Goal: Task Accomplishment & Management: Complete application form

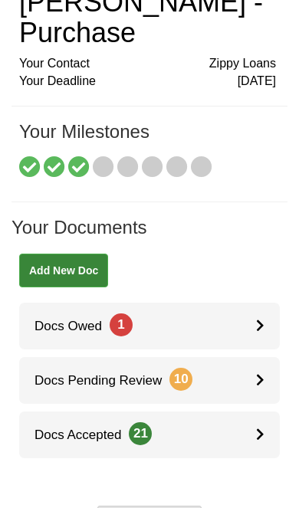
scroll to position [93, 0]
click at [243, 331] on link "Docs Owed 1" at bounding box center [149, 325] width 260 height 47
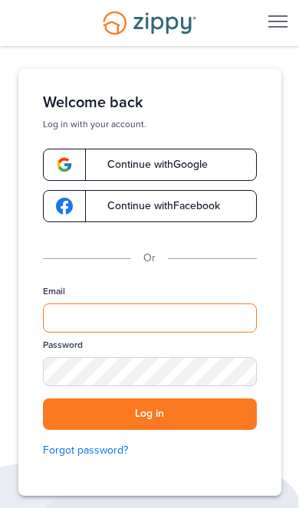
click at [181, 317] on input "Email" at bounding box center [150, 317] width 214 height 29
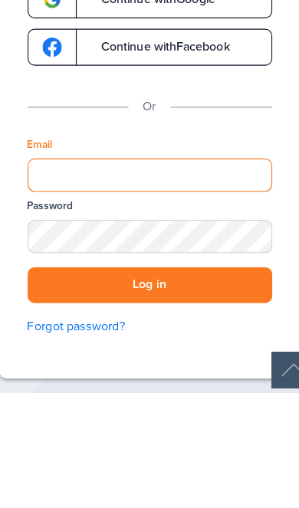
type input "**********"
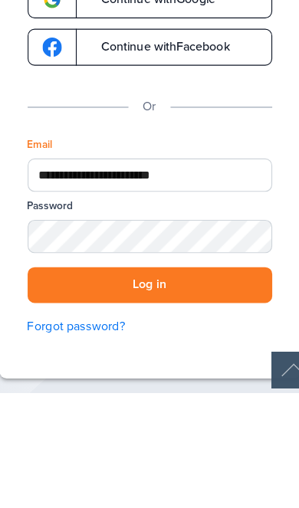
click at [131, 398] on button "Log in" at bounding box center [150, 413] width 214 height 31
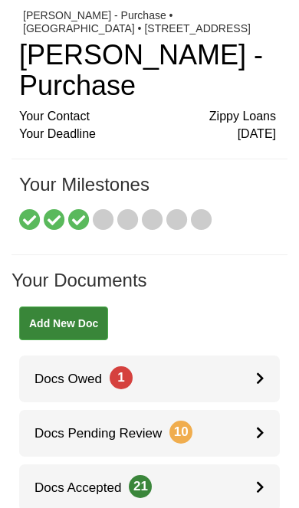
scroll to position [50, 0]
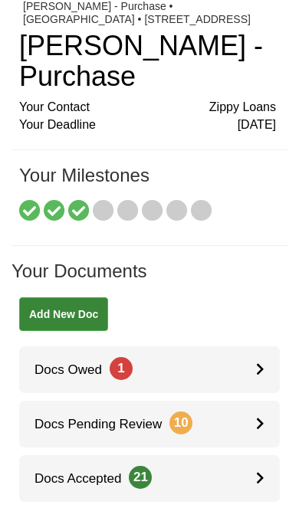
click at [239, 369] on link "Docs Owed 1" at bounding box center [149, 369] width 260 height 47
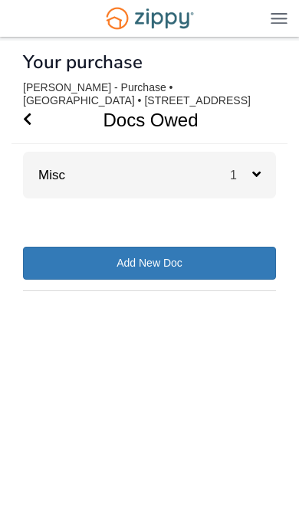
click at [255, 184] on div "1" at bounding box center [253, 175] width 46 height 47
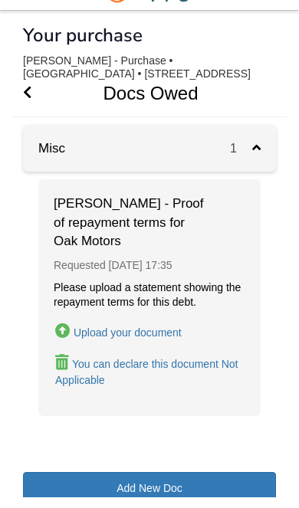
scroll to position [15, 0]
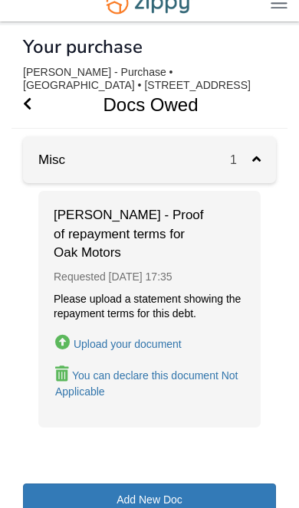
click at [171, 341] on div "Upload your document" at bounding box center [127, 344] width 108 height 12
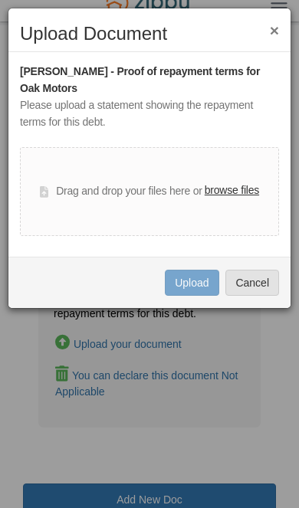
click at [246, 182] on label "browse files" at bounding box center [231, 190] width 54 height 17
click at [0, 0] on input "browse files" at bounding box center [0, 0] width 0 height 0
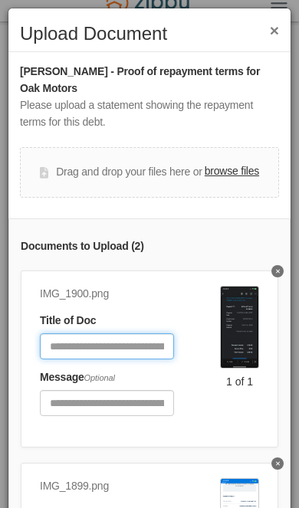
click at [132, 338] on input "Document Title" at bounding box center [107, 346] width 134 height 26
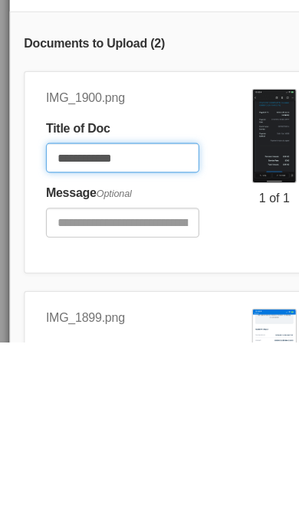
type input "**********"
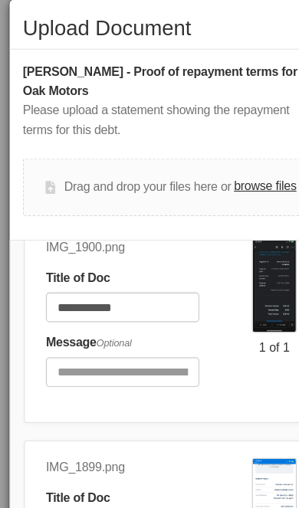
scroll to position [68, 0]
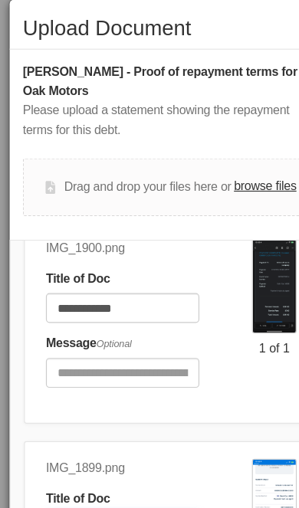
click at [106, 464] on input "Document Title" at bounding box center [107, 470] width 134 height 26
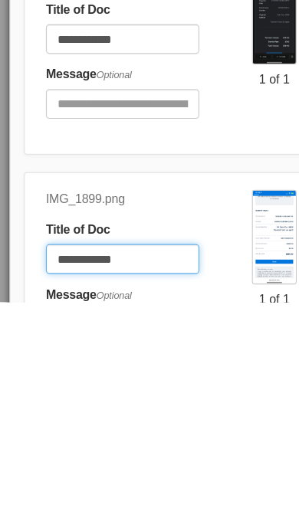
type input "**********"
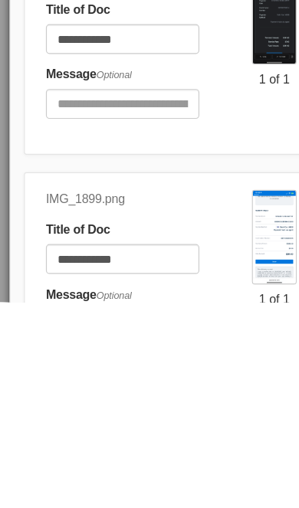
scroll to position [77, 0]
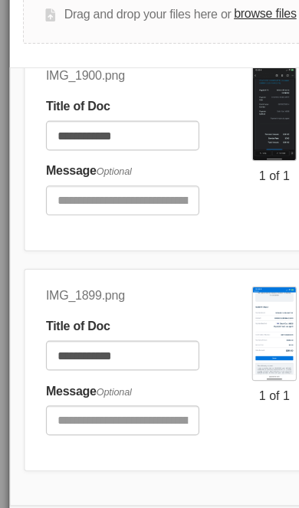
click at [181, 469] on button "Upload" at bounding box center [192, 476] width 54 height 26
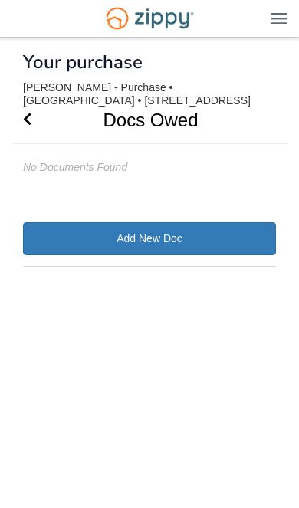
scroll to position [23, 0]
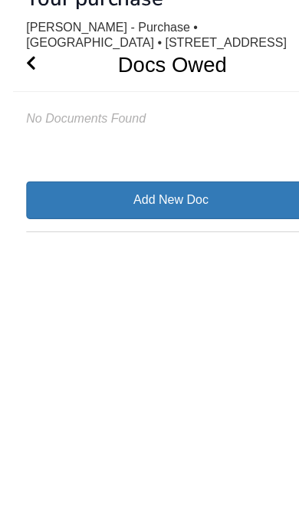
click at [23, 112] on icon "Go Back" at bounding box center [27, 119] width 8 height 14
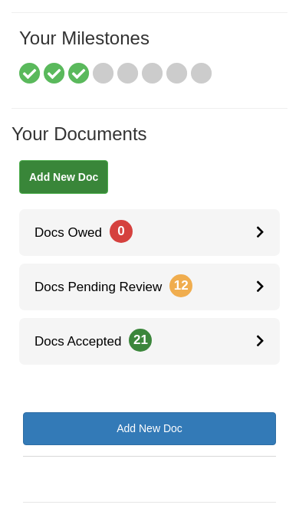
scroll to position [188, 0]
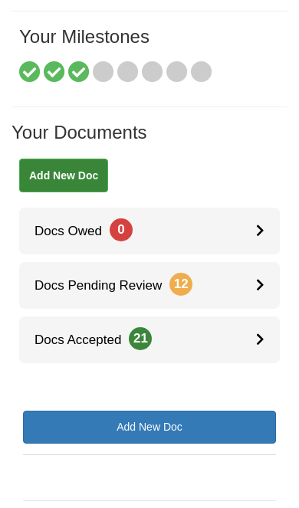
click at [244, 284] on link "Docs Pending Review 12" at bounding box center [149, 285] width 260 height 47
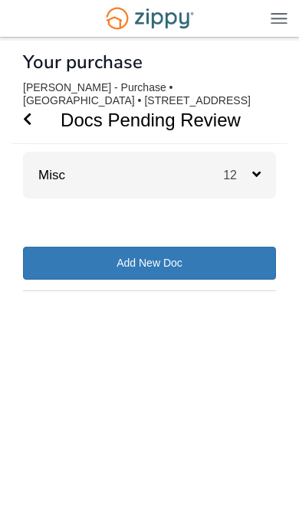
click at [259, 168] on span "12" at bounding box center [242, 175] width 38 height 15
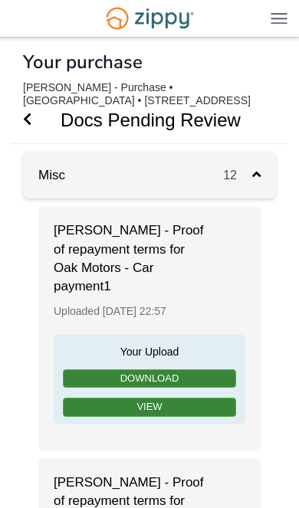
click at [29, 113] on icon "Go Back" at bounding box center [27, 119] width 8 height 14
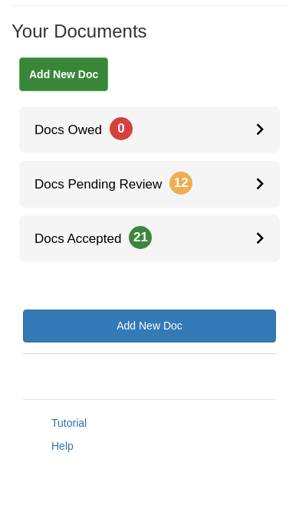
scroll to position [245, 0]
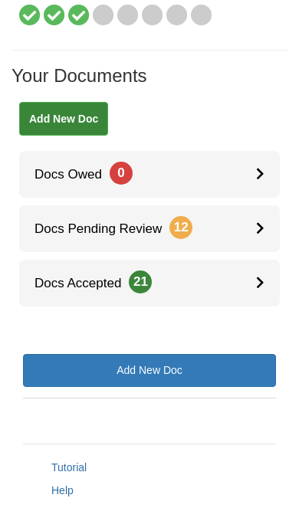
click at [250, 276] on link "Docs Accepted 21" at bounding box center [149, 283] width 260 height 47
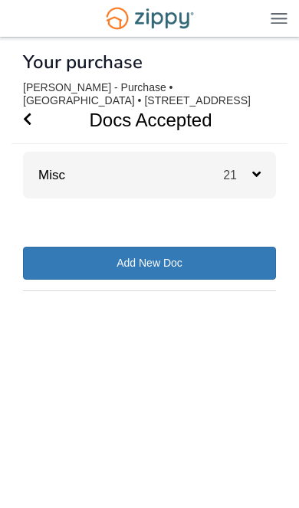
click at [253, 173] on icon at bounding box center [256, 174] width 8 height 14
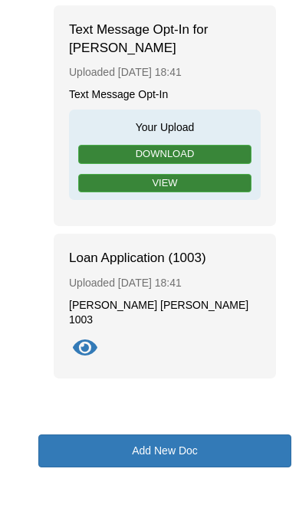
scroll to position [5159, 0]
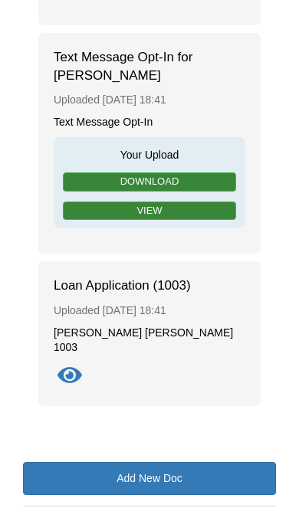
click at [81, 365] on icon "Show Document" at bounding box center [69, 375] width 24 height 21
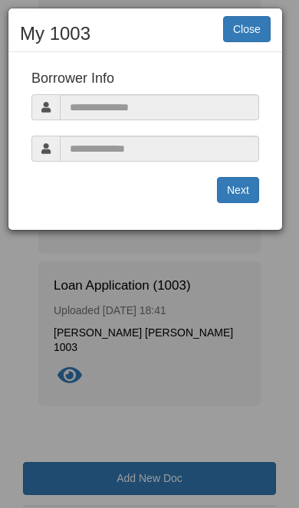
click at [267, 16] on button "Close" at bounding box center [246, 29] width 47 height 26
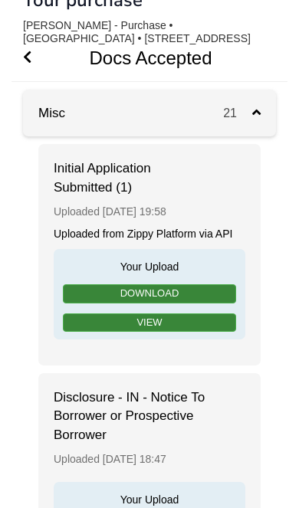
scroll to position [0, 0]
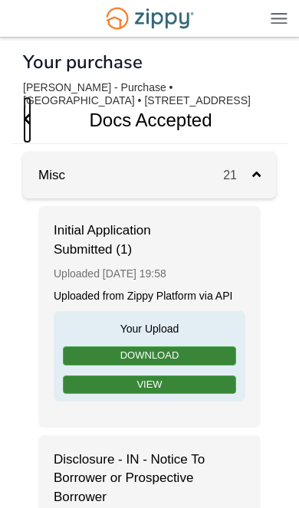
click at [30, 129] on span "Go Back" at bounding box center [27, 119] width 8 height 47
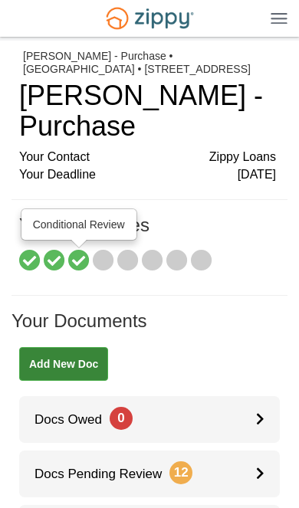
click at [70, 256] on icon at bounding box center [78, 260] width 21 height 21
click at [109, 253] on icon at bounding box center [103, 260] width 21 height 21
click at [103, 252] on icon at bounding box center [103, 260] width 21 height 21
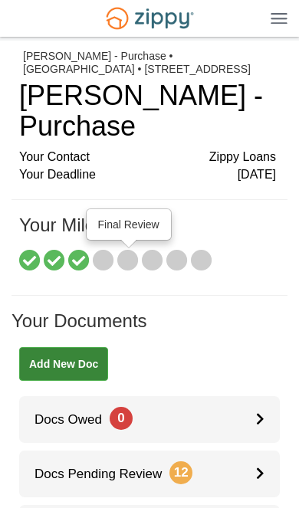
click at [136, 253] on icon at bounding box center [127, 260] width 21 height 21
click at [106, 259] on icon at bounding box center [103, 260] width 21 height 21
click at [158, 253] on icon at bounding box center [152, 260] width 21 height 21
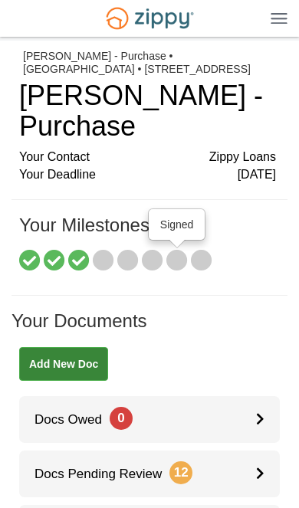
click at [178, 256] on icon at bounding box center [176, 260] width 21 height 21
click at [208, 251] on icon at bounding box center [201, 260] width 21 height 21
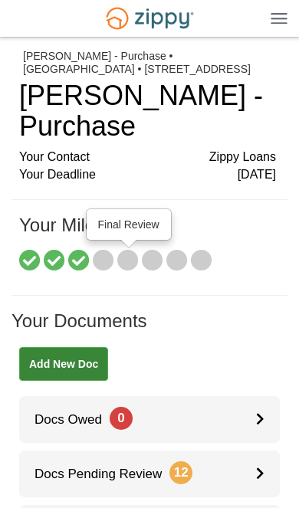
click at [138, 258] on icon at bounding box center [127, 260] width 21 height 21
click at [110, 263] on icon at bounding box center [103, 260] width 21 height 21
